Goal: Information Seeking & Learning: Learn about a topic

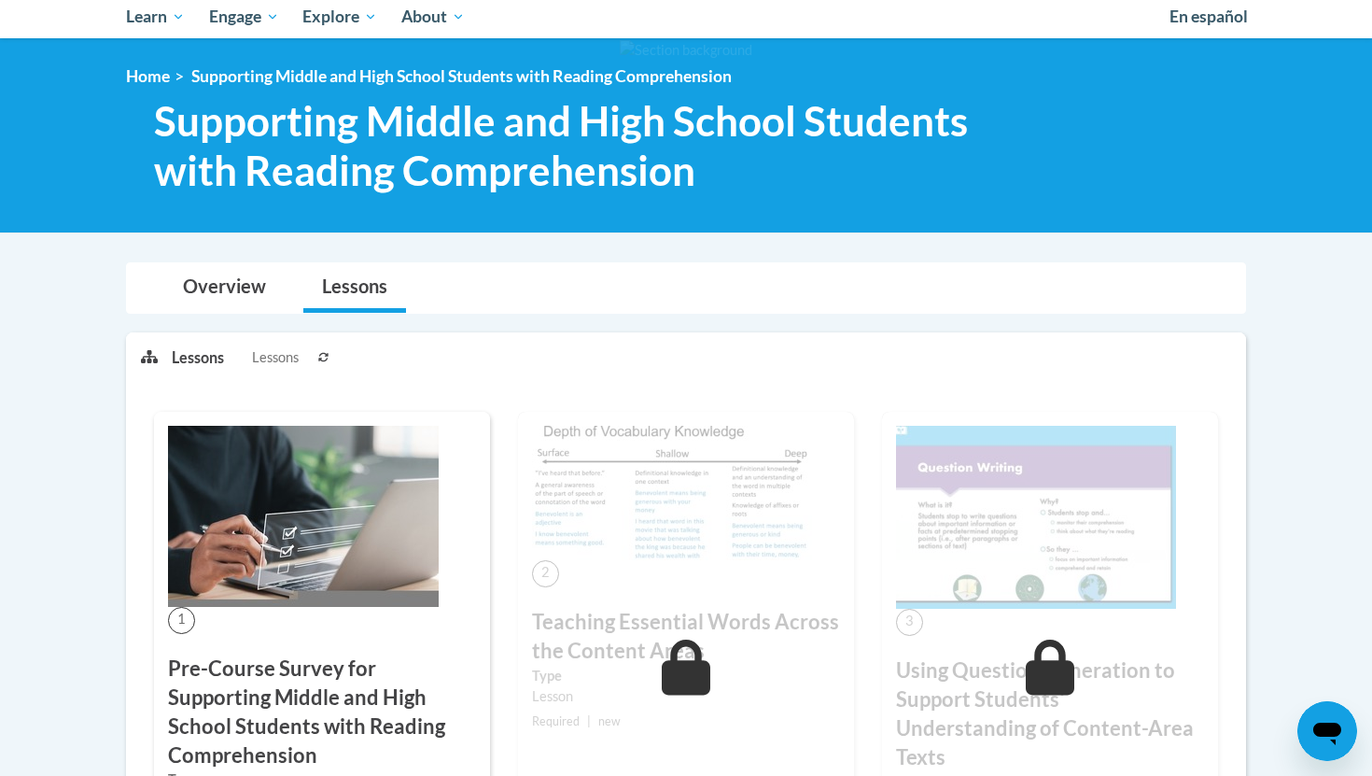
scroll to position [437, 0]
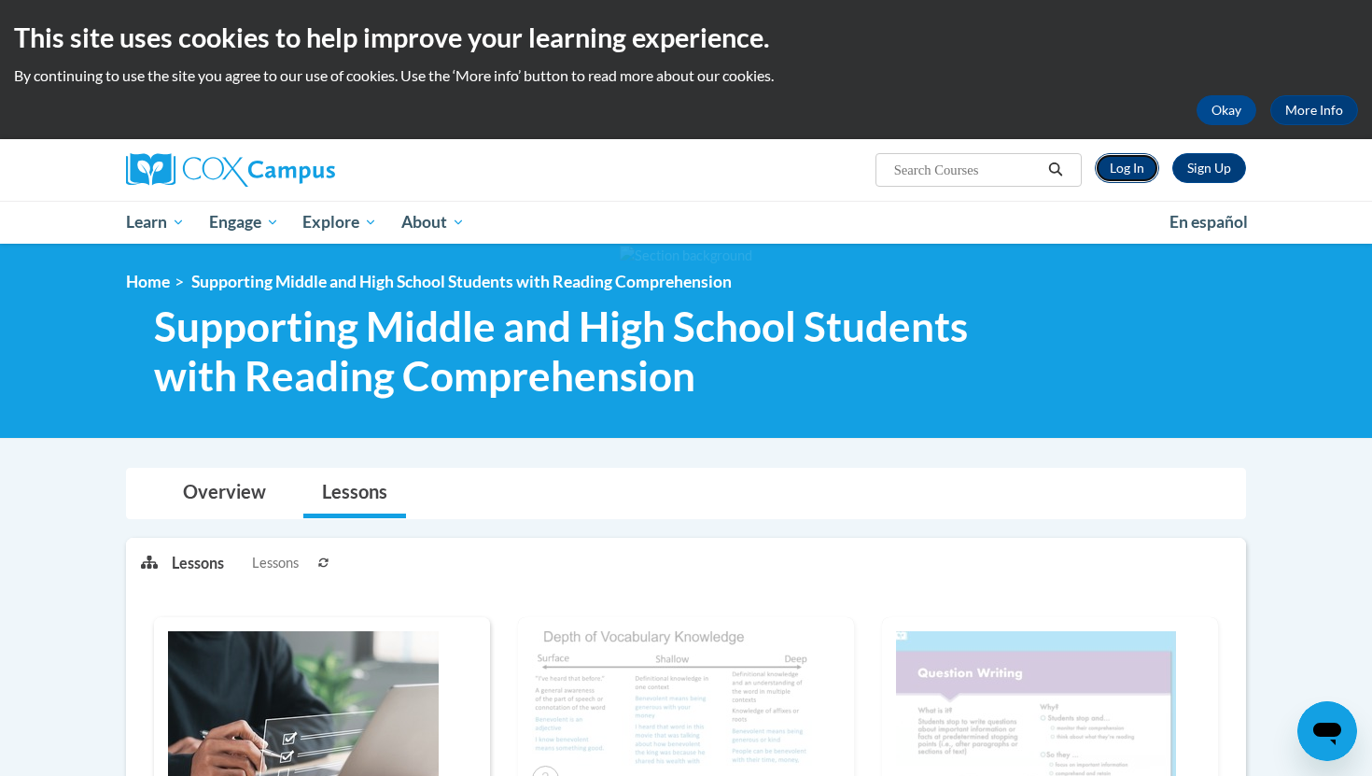
click at [1131, 166] on link "Log In" at bounding box center [1127, 168] width 64 height 30
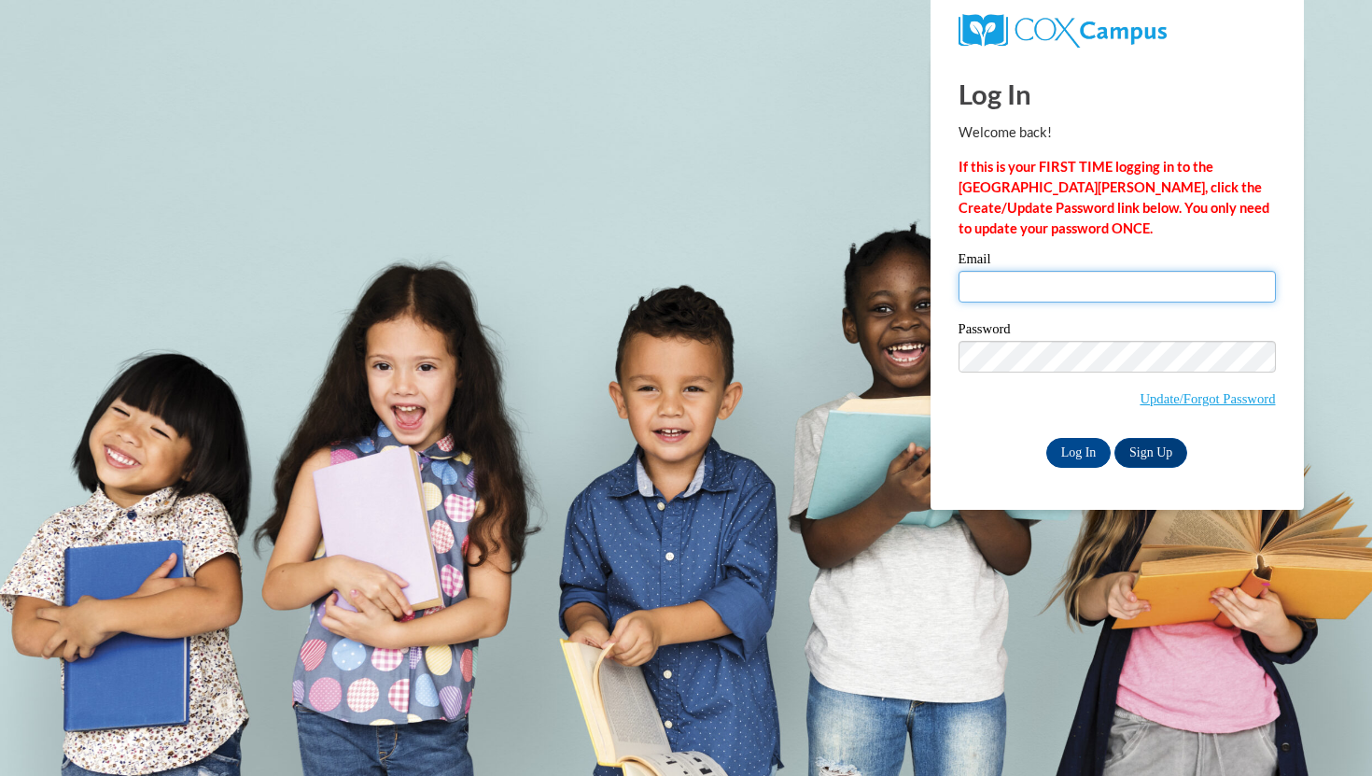
click at [1057, 284] on input "Email" at bounding box center [1117, 287] width 317 height 32
type input "rehgynbrooks@gmail.com"
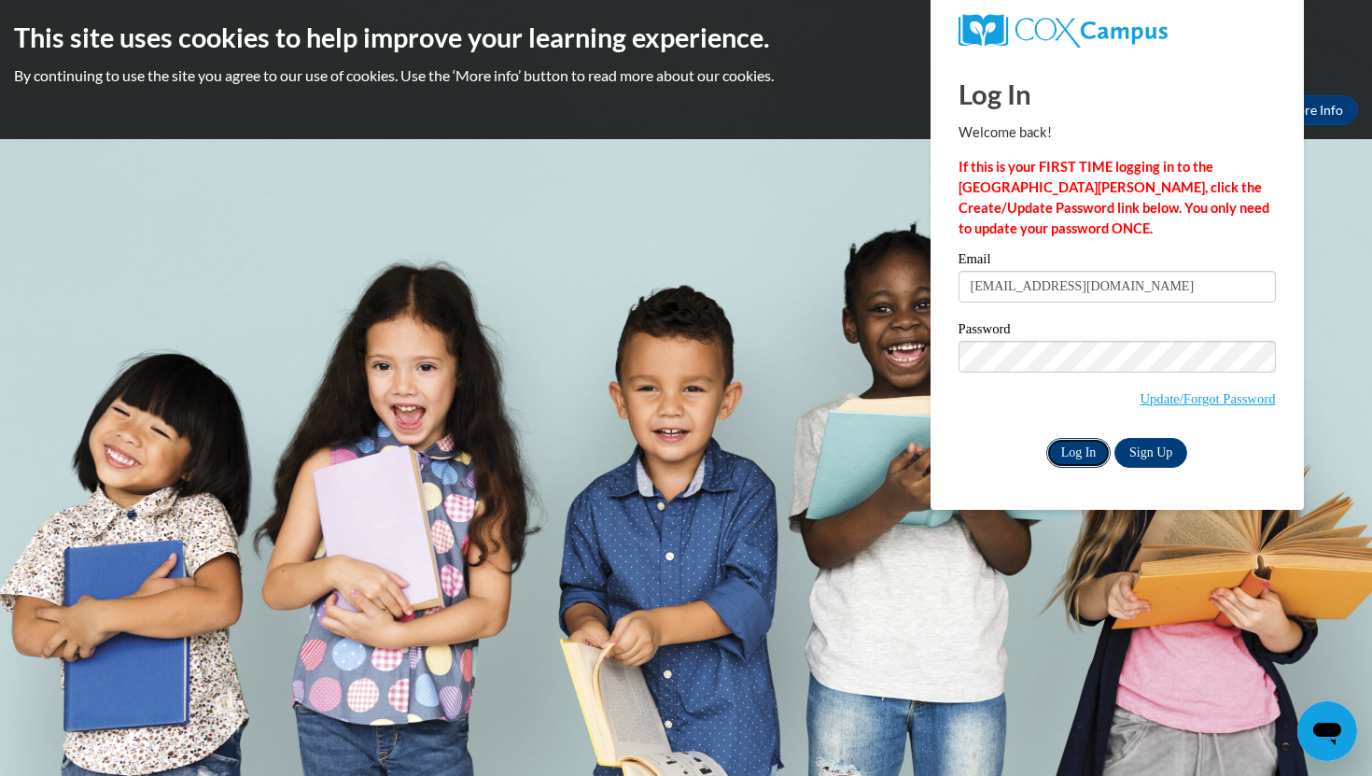
click at [1084, 455] on input "Log In" at bounding box center [1078, 453] width 65 height 30
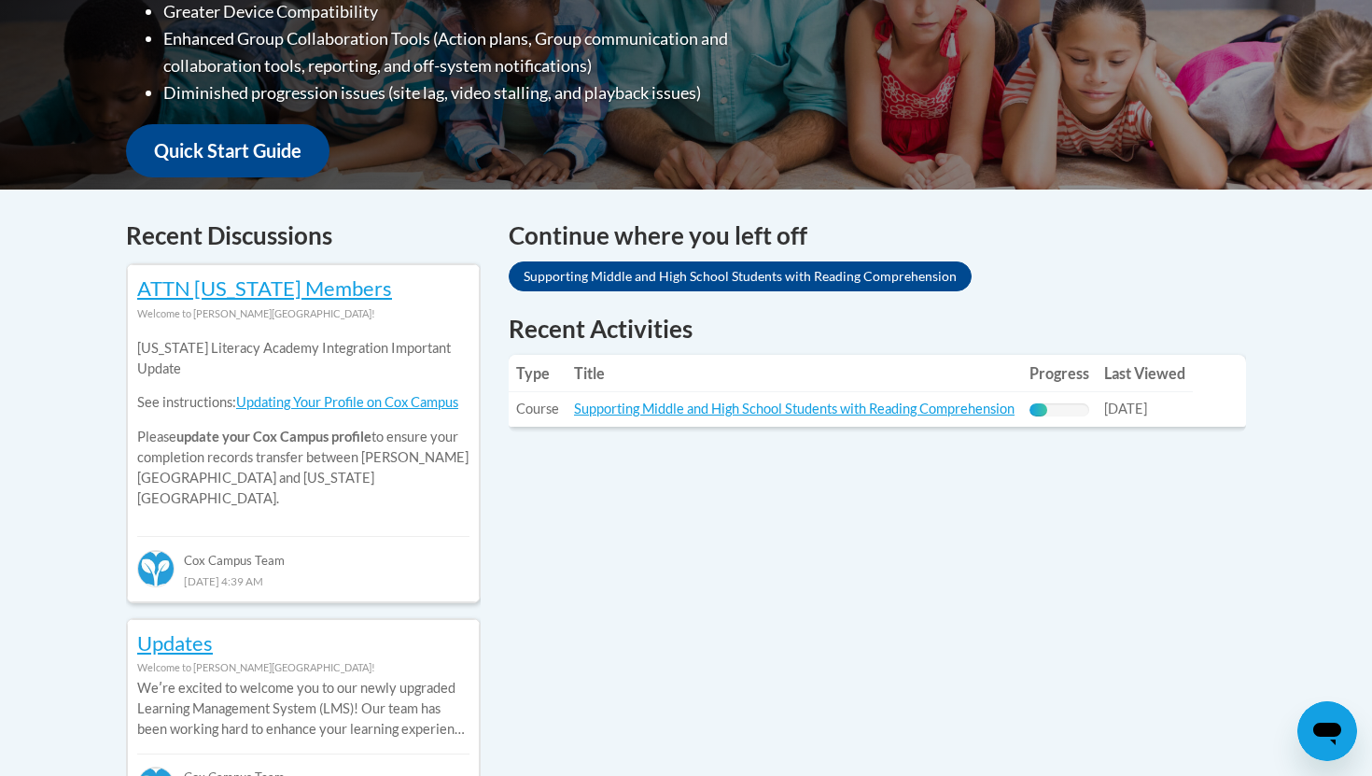
scroll to position [624, 0]
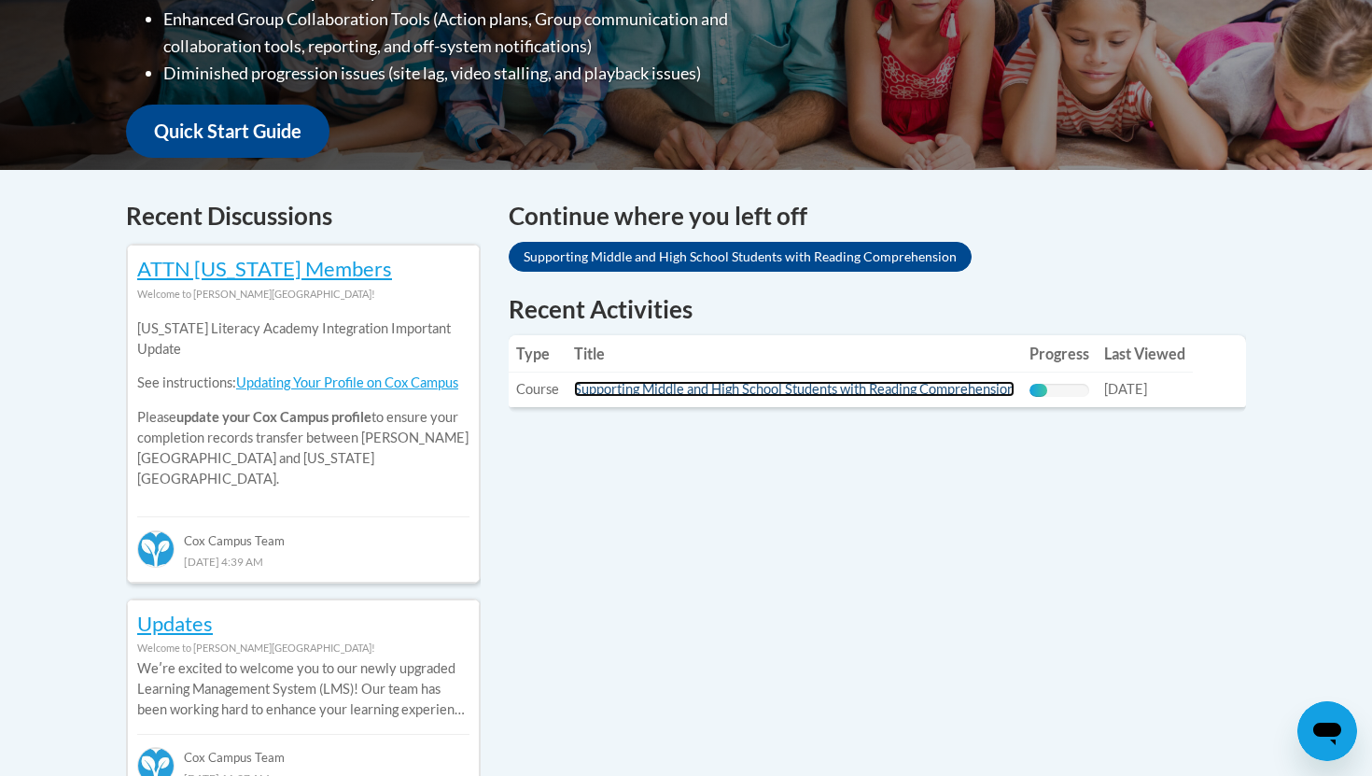
click at [764, 387] on link "Supporting Middle and High School Students with Reading Comprehension" at bounding box center [794, 389] width 441 height 16
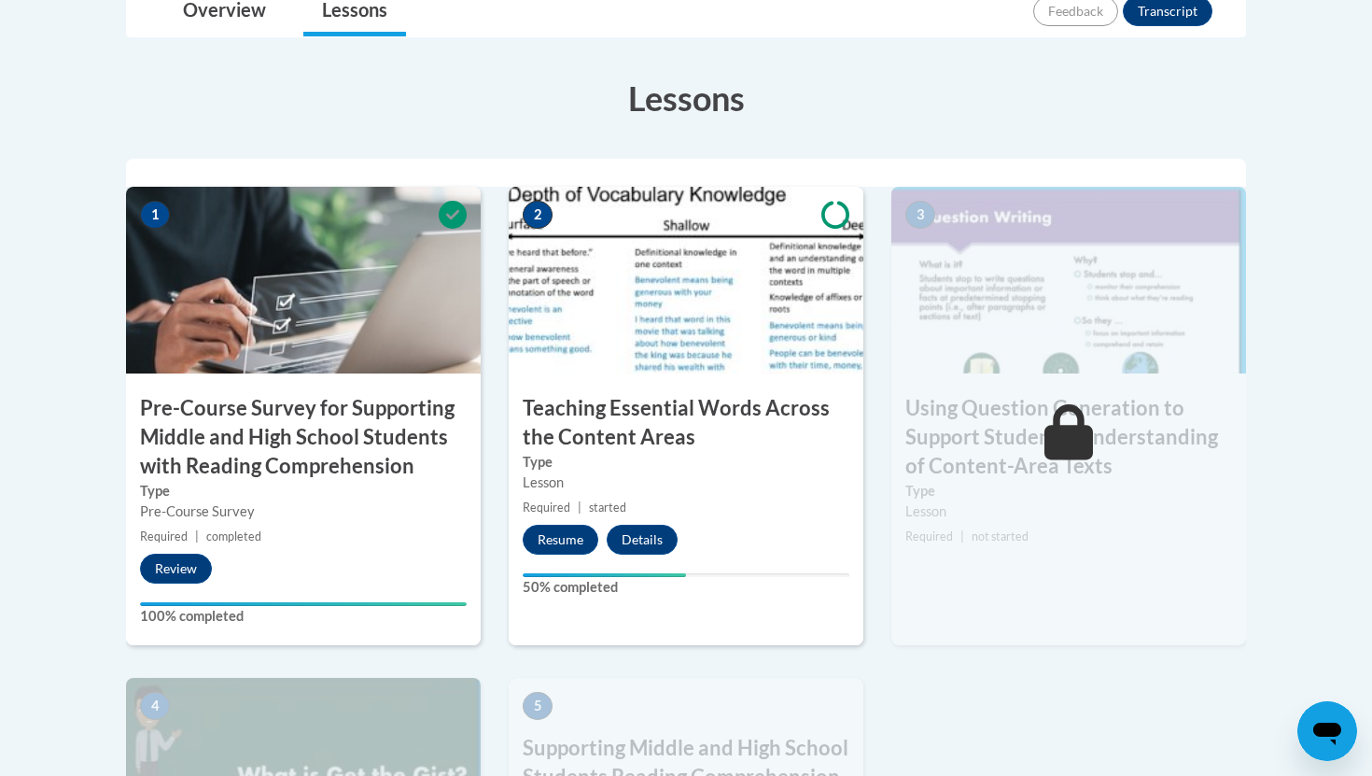
scroll to position [526, 0]
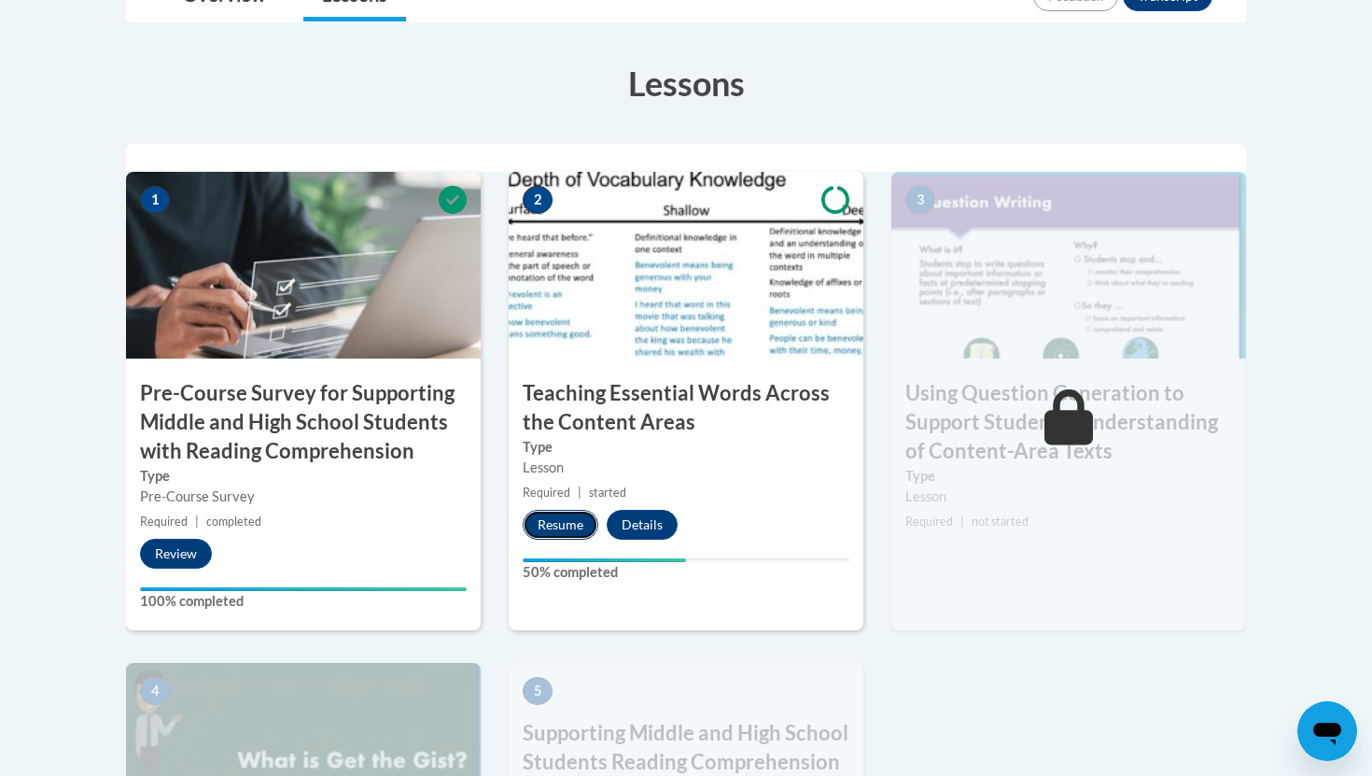
click at [567, 519] on button "Resume" at bounding box center [561, 525] width 76 height 30
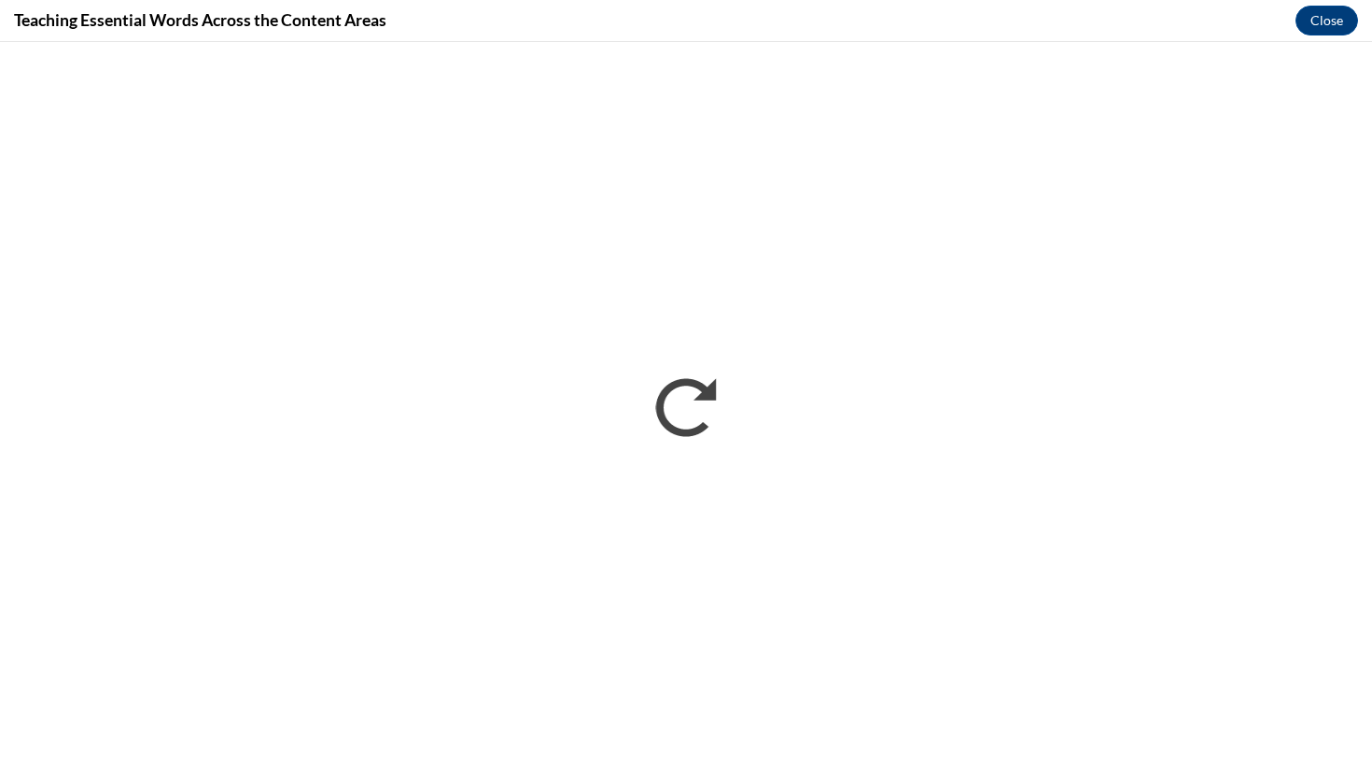
scroll to position [0, 0]
